Goal: Use online tool/utility: Utilize a website feature to perform a specific function

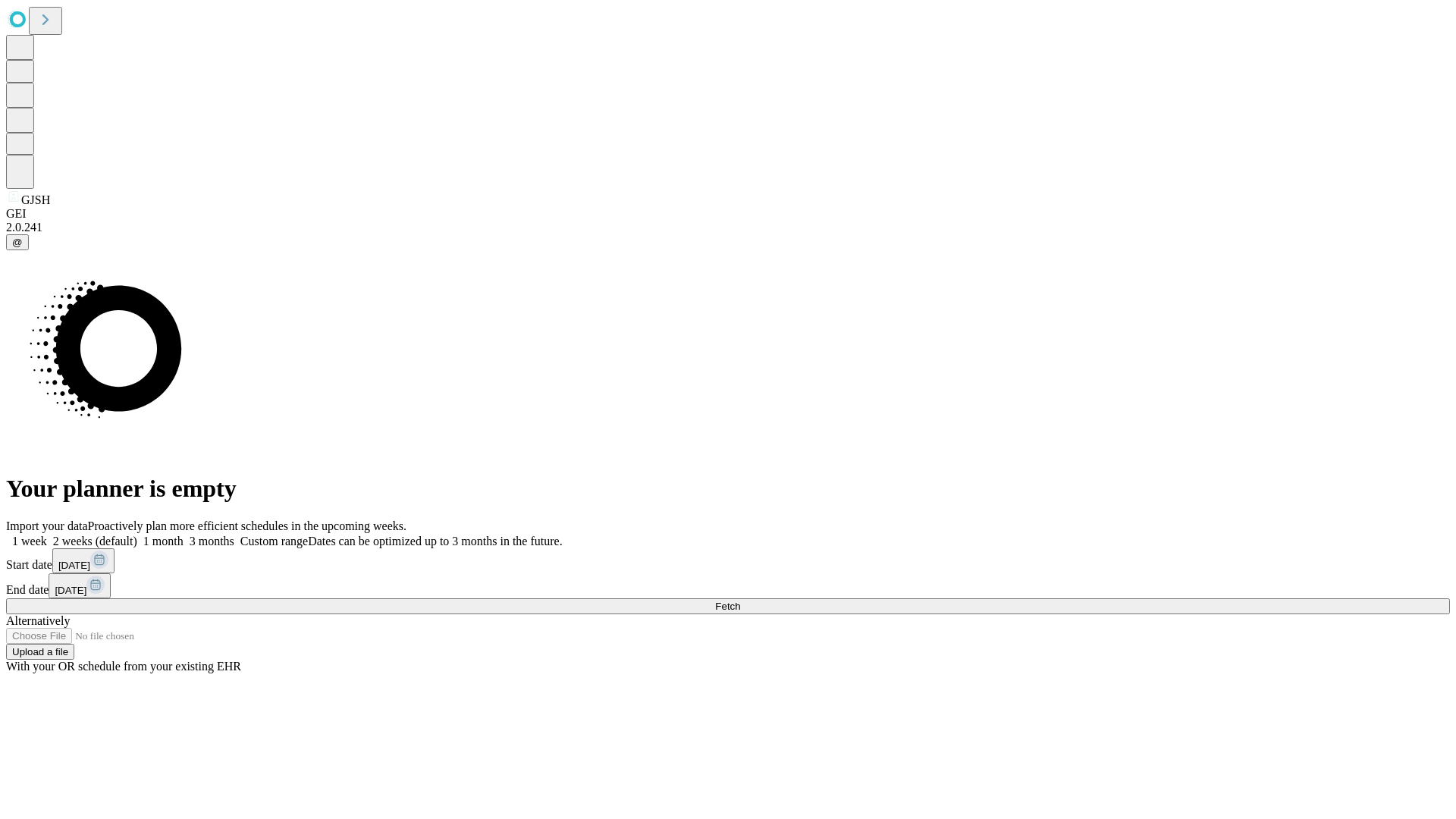
click at [740, 601] on span "Fetch" at bounding box center [728, 606] width 25 height 12
